Goal: Navigation & Orientation: Find specific page/section

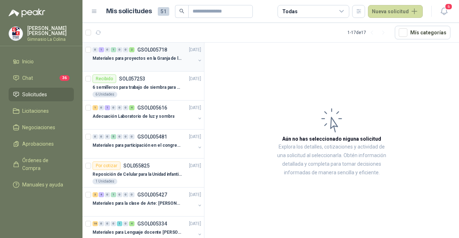
click at [141, 60] on p "Materiales para proyectos en la Granja de la UI" at bounding box center [136, 58] width 89 height 7
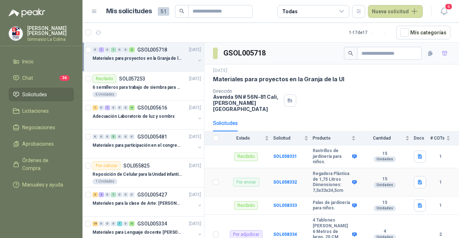
scroll to position [23, 0]
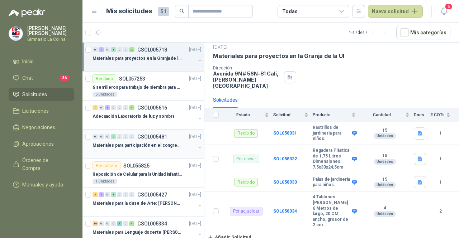
click at [167, 144] on p "Materiales para participación en el congreso, UI" at bounding box center [136, 145] width 89 height 7
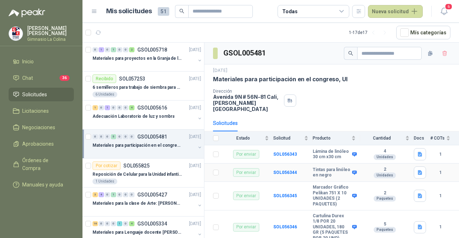
scroll to position [63, 0]
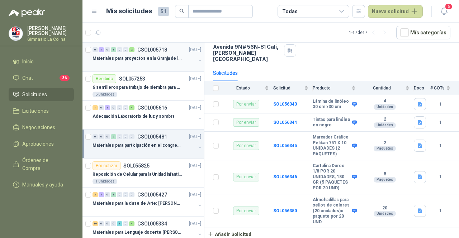
click at [150, 62] on div "Materiales para proyectos en la Granja de la UI" at bounding box center [143, 58] width 103 height 9
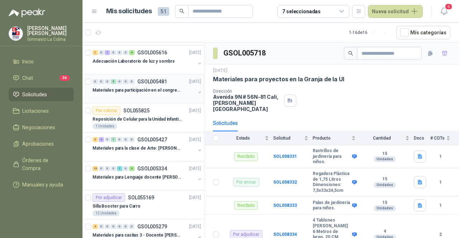
scroll to position [72, 0]
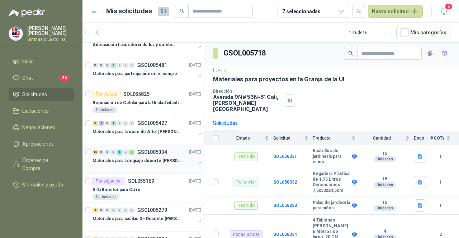
click at [138, 167] on div at bounding box center [143, 168] width 103 height 6
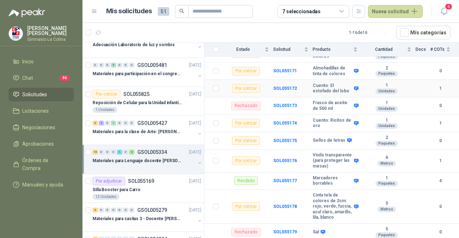
scroll to position [108, 0]
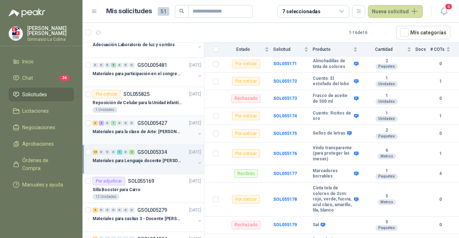
click at [150, 134] on div "Materiales para la clase de Arte: [PERSON_NAME]" at bounding box center [143, 132] width 103 height 9
